Goal: Information Seeking & Learning: Learn about a topic

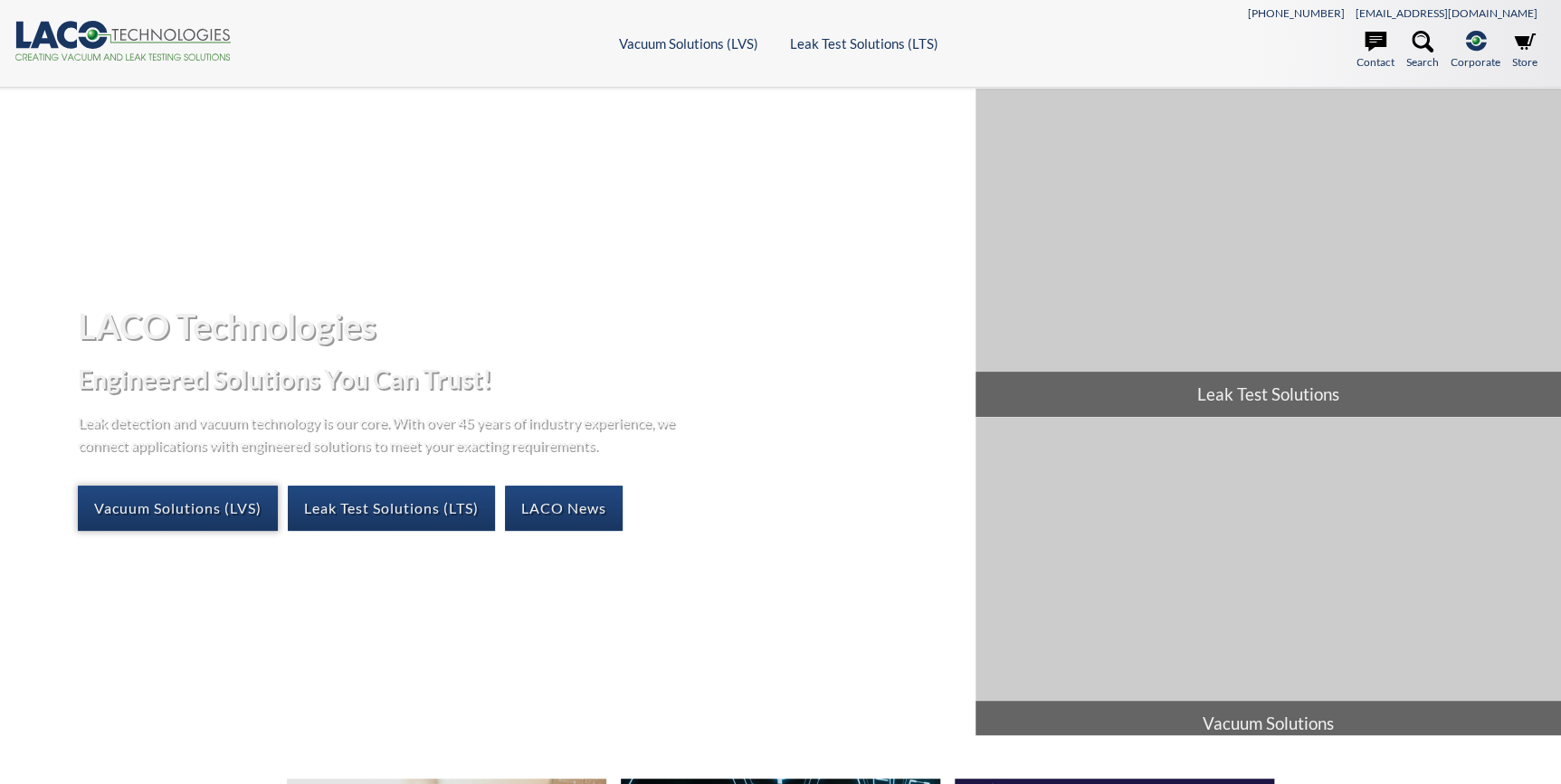
click at [216, 508] on link "Vacuum Solutions (LVS)" at bounding box center [178, 507] width 200 height 45
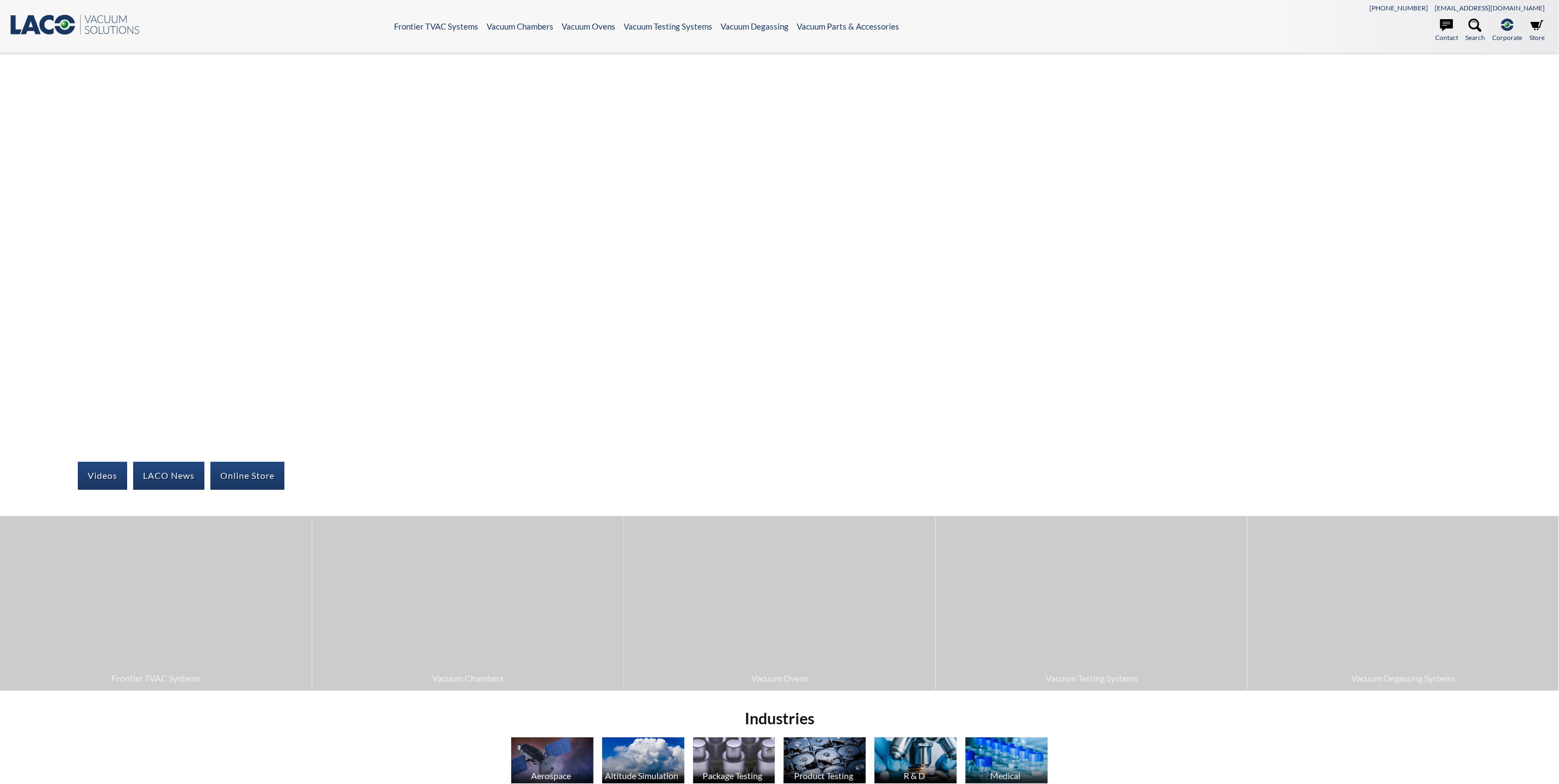
select select "Language Translate Widget"
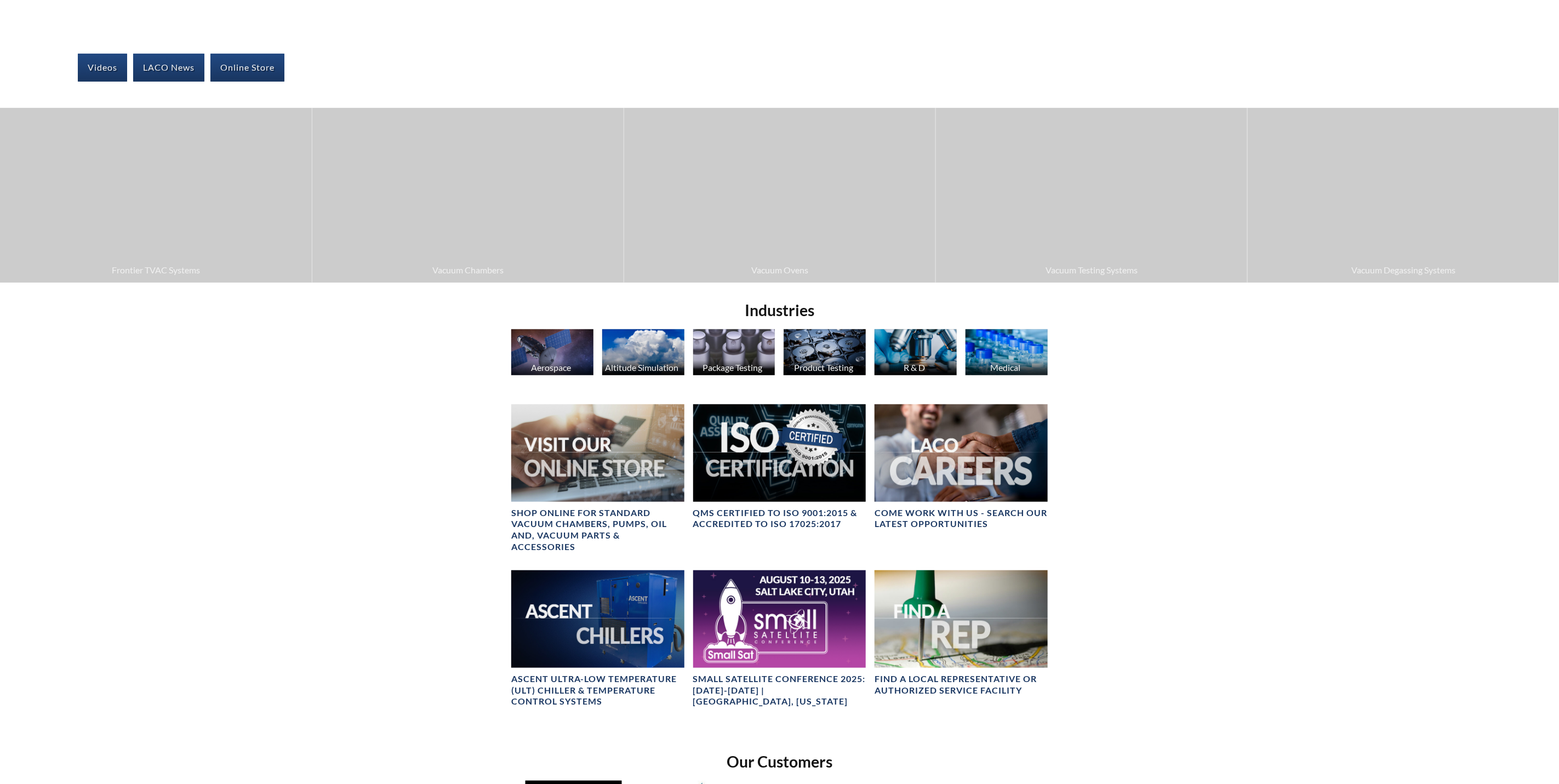
scroll to position [411, 0]
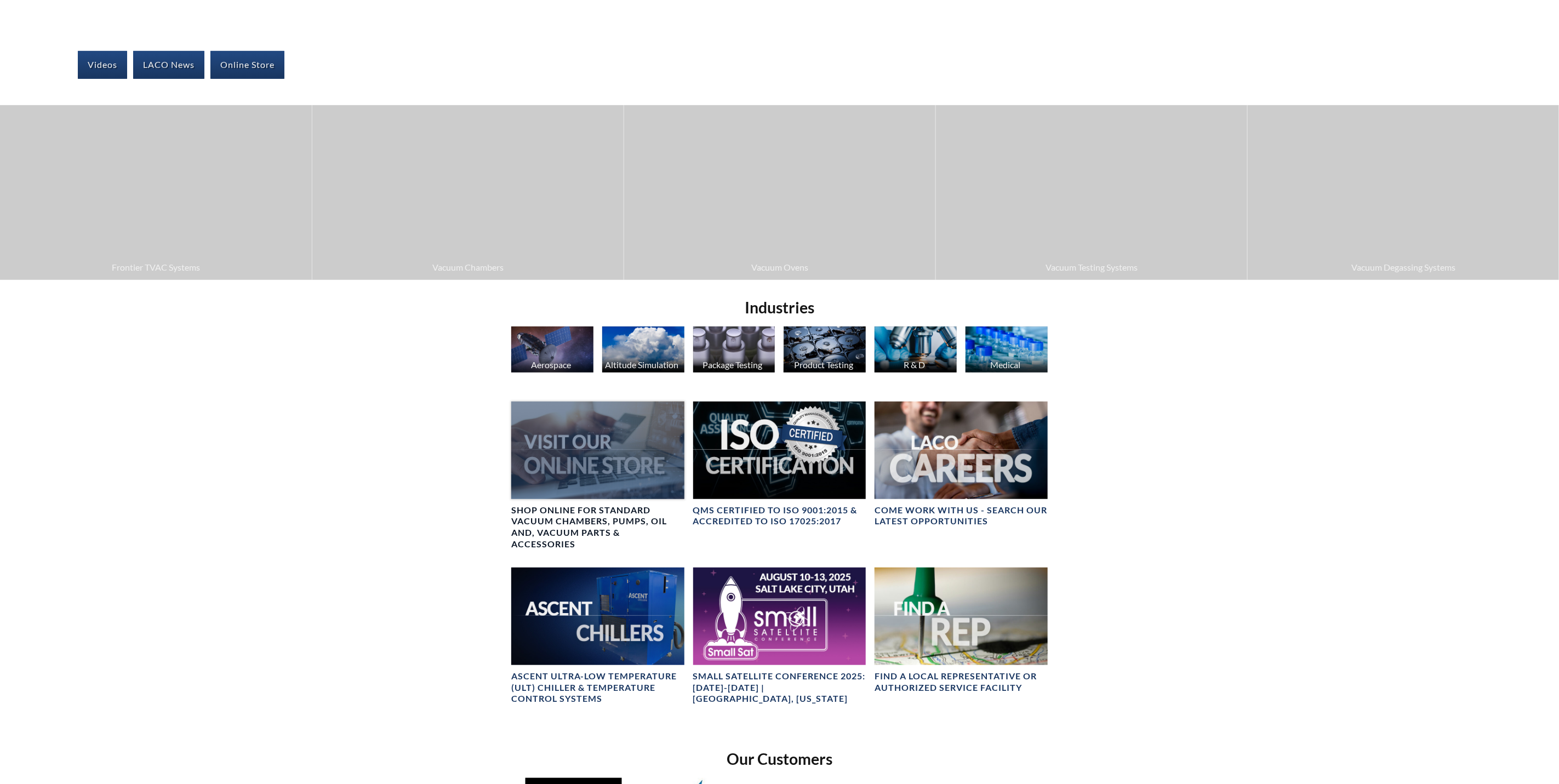
click at [588, 455] on div at bounding box center [598, 450] width 173 height 97
